Goal: Task Accomplishment & Management: Complete application form

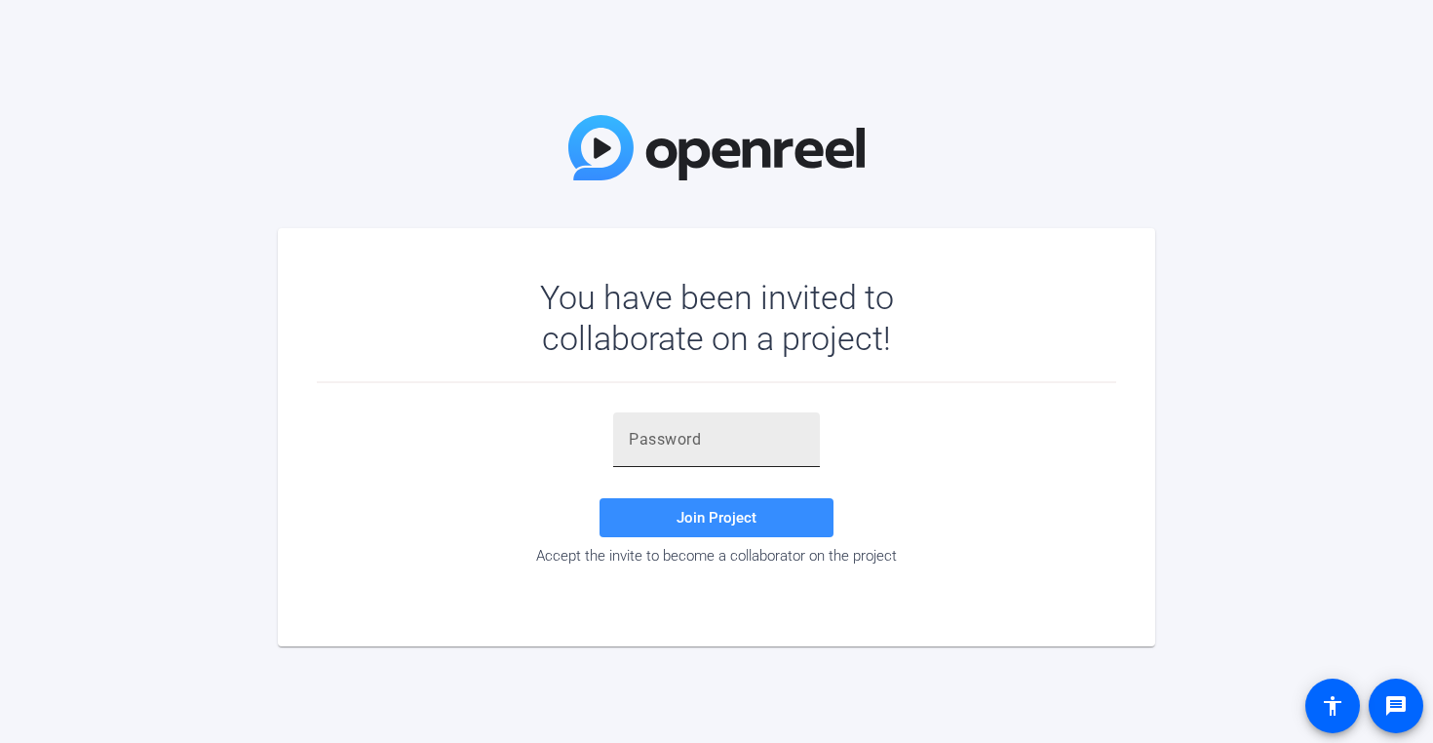
click at [671, 436] on input "text" at bounding box center [716, 439] width 175 height 23
paste input ",kU$0u"
type input ",kU$0u"
click at [733, 531] on span at bounding box center [716, 517] width 234 height 47
click at [661, 441] on input "text" at bounding box center [716, 439] width 175 height 23
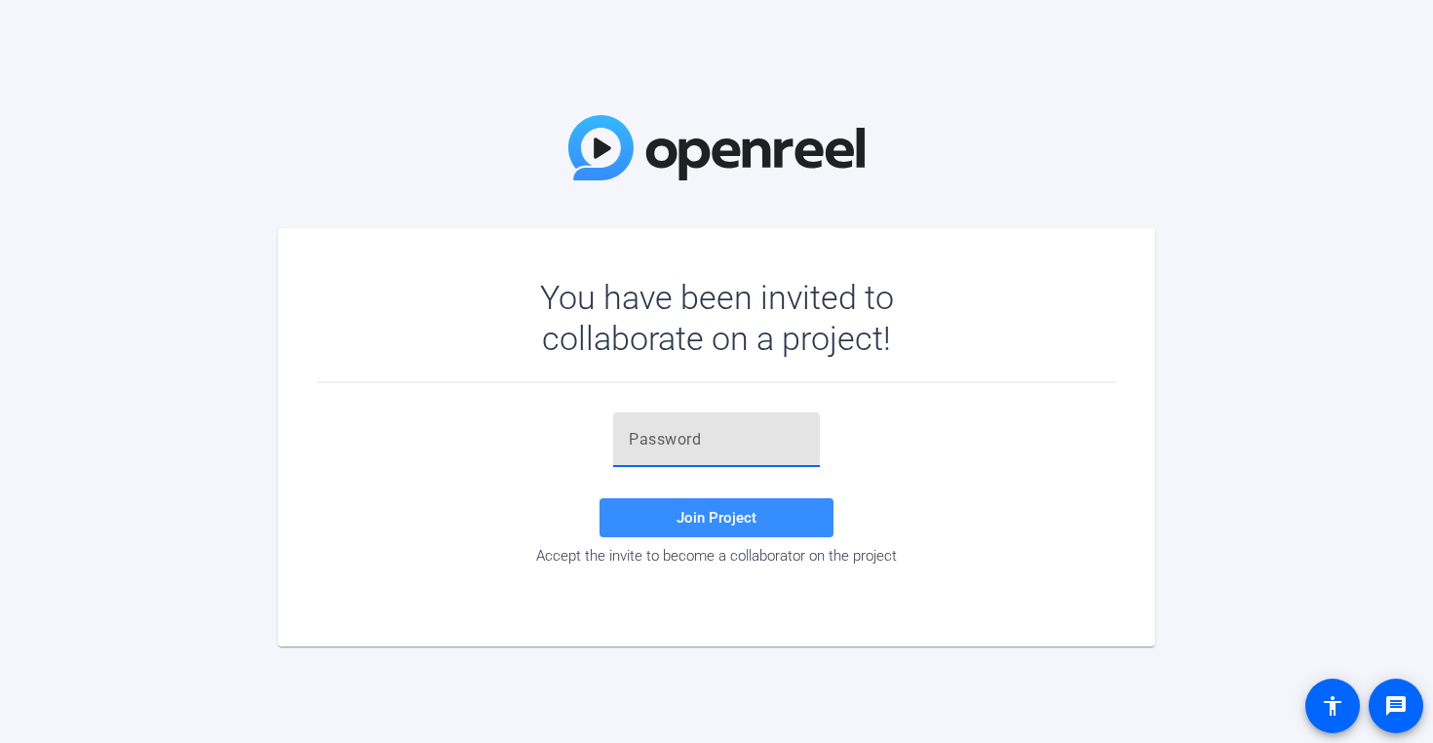
paste input ",kU$0u"
type input ",kU$0u"
click at [710, 521] on span "Join Project" at bounding box center [716, 518] width 80 height 18
